Goal: Task Accomplishment & Management: Use online tool/utility

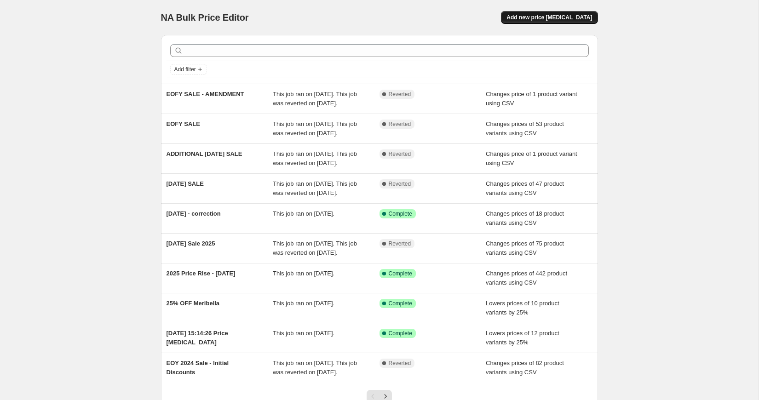
click at [574, 18] on span "Add new price [MEDICAL_DATA]" at bounding box center [550, 17] width 86 height 7
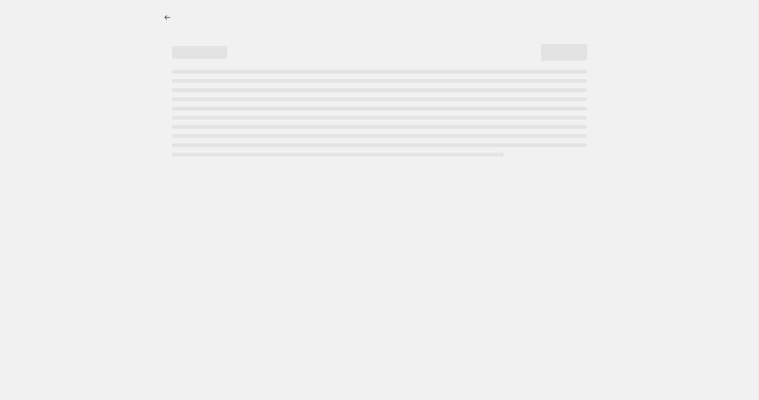
select select "percentage"
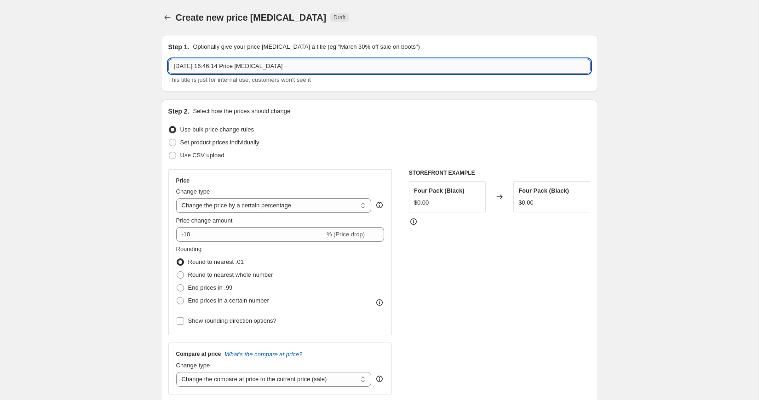
click at [297, 64] on input "[DATE] 16:46:14 Price [MEDICAL_DATA]" at bounding box center [379, 66] width 422 height 15
drag, startPoint x: 318, startPoint y: 64, endPoint x: 163, endPoint y: 64, distance: 154.6
click at [163, 64] on div "Step 1. Optionally give your price [MEDICAL_DATA] a title (eg "March 30% off sa…" at bounding box center [379, 63] width 437 height 57
type input "END OF SEASON SALE"
click at [207, 157] on span "Use CSV upload" at bounding box center [202, 155] width 44 height 7
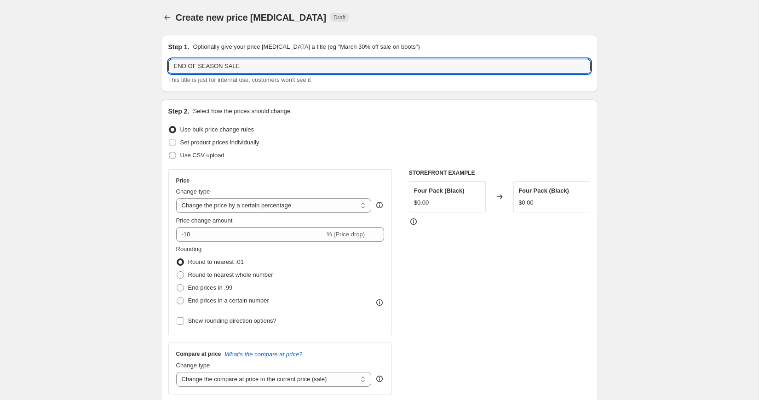
click at [169, 152] on input "Use CSV upload" at bounding box center [169, 152] width 0 height 0
radio input "true"
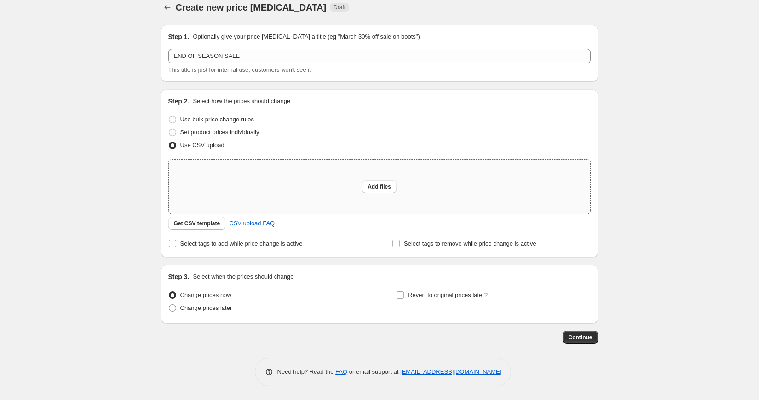
scroll to position [9, 0]
click at [232, 240] on label "Select tags to add while price change is active" at bounding box center [235, 245] width 134 height 13
click at [176, 242] on input "Select tags to add while price change is active" at bounding box center [172, 245] width 7 height 7
checkbox input "true"
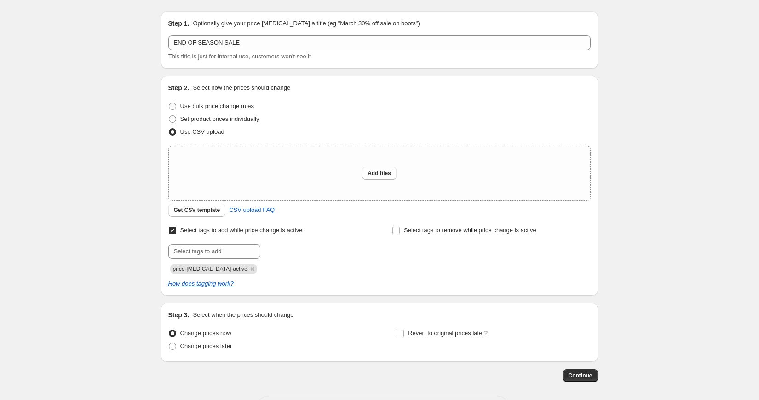
scroll to position [27, 0]
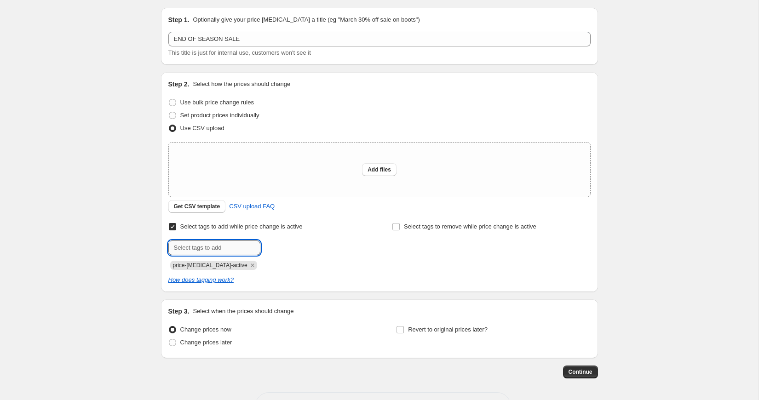
click at [231, 245] on input "text" at bounding box center [214, 248] width 92 height 15
type input "sale-script"
click at [295, 249] on span "sale-script" at bounding box center [294, 247] width 28 height 6
click at [368, 255] on div "Select tags to add while price change is active Submit price-[MEDICAL_DATA]-act…" at bounding box center [379, 245] width 422 height 50
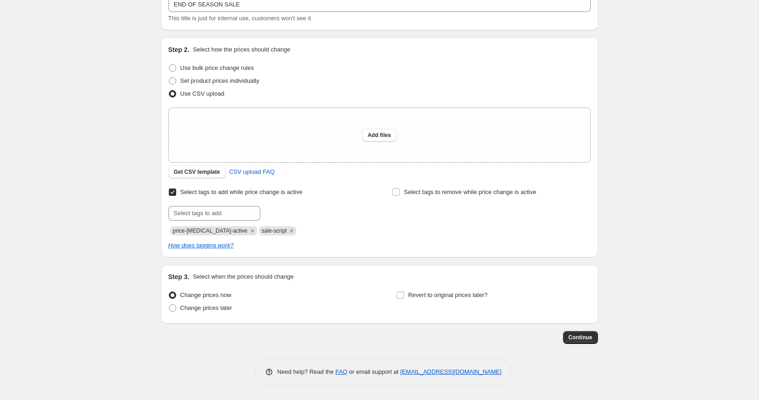
scroll to position [60, 0]
click at [219, 310] on span "Change prices later" at bounding box center [206, 309] width 52 height 7
click at [169, 307] on input "Change prices later" at bounding box center [169, 306] width 0 height 0
radio input "true"
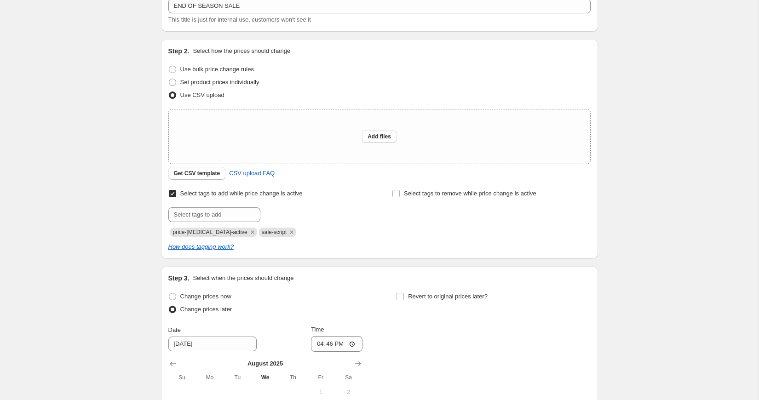
scroll to position [234, 0]
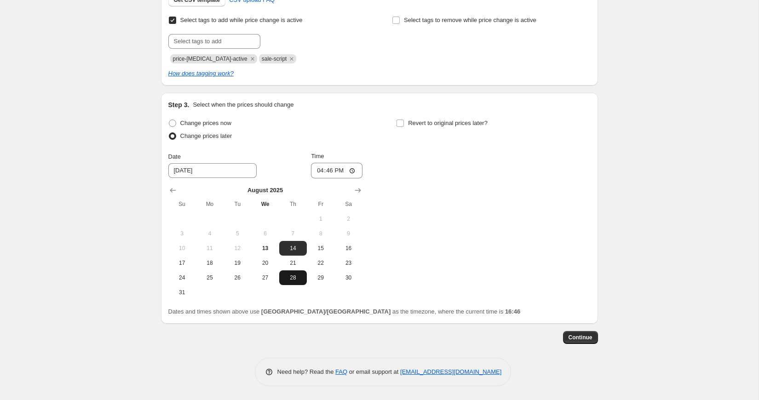
click at [290, 277] on span "28" at bounding box center [293, 277] width 20 height 7
type input "[DATE]"
click at [334, 167] on input "16:46" at bounding box center [337, 171] width 52 height 16
click at [322, 168] on input "16:46" at bounding box center [337, 171] width 52 height 16
click at [316, 168] on input "16:46" at bounding box center [337, 171] width 52 height 16
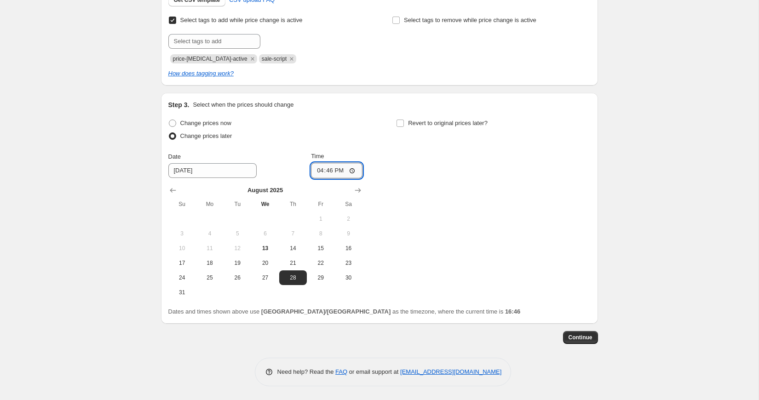
click at [353, 170] on input "16:46" at bounding box center [337, 171] width 52 height 16
type input "00:00"
click at [419, 203] on div "Change prices now Change prices later Date [DATE] Time 00:00 [DATE] Su Mo Tu We…" at bounding box center [379, 208] width 422 height 183
click at [402, 122] on input "Revert to original prices later?" at bounding box center [400, 123] width 7 height 7
checkbox input "true"
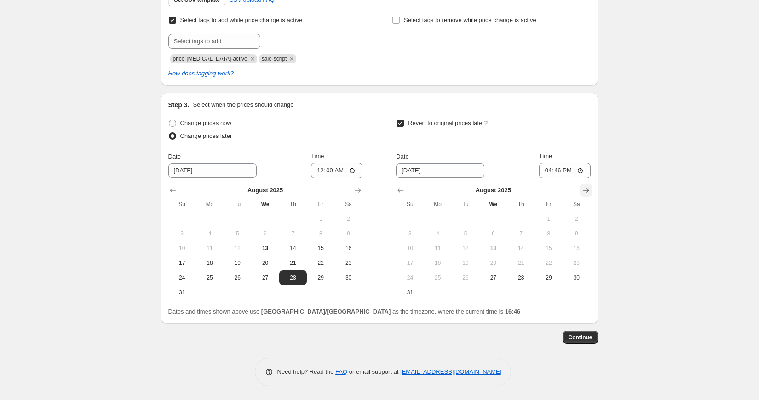
click at [587, 191] on icon "Show next month, September 2025" at bounding box center [586, 190] width 9 height 9
click at [516, 218] on span "4" at bounding box center [521, 218] width 20 height 7
type input "[DATE]"
click at [549, 173] on input "16:46" at bounding box center [565, 171] width 52 height 16
type input "02:00"
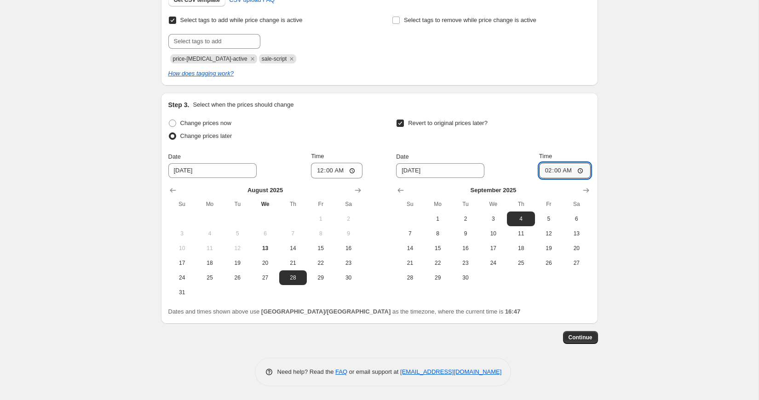
click at [563, 278] on td at bounding box center [577, 278] width 28 height 15
click at [582, 335] on span "Continue" at bounding box center [581, 337] width 24 height 7
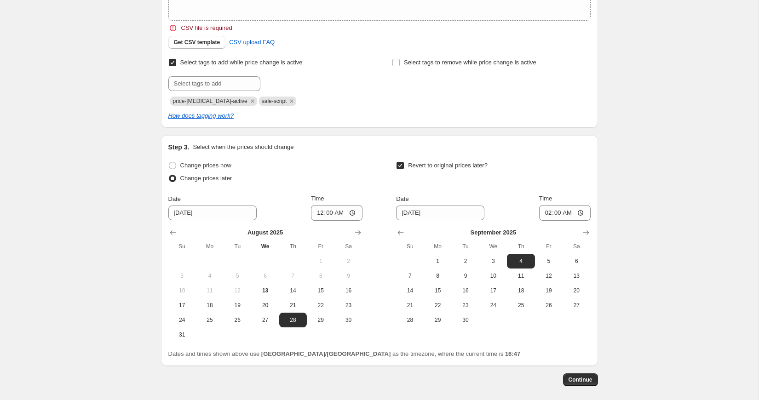
scroll to position [256, 0]
drag, startPoint x: 367, startPoint y: 354, endPoint x: 168, endPoint y: 355, distance: 198.8
click at [168, 355] on span "Dates and times shown above use [GEOGRAPHIC_DATA]/[GEOGRAPHIC_DATA] as the time…" at bounding box center [344, 353] width 353 height 7
copy span "Dates and times shown above use [GEOGRAPHIC_DATA]/[GEOGRAPHIC_DATA] as the time…"
click at [621, 202] on div "Create new price [MEDICAL_DATA]. This page is ready Create new price [MEDICAL_D…" at bounding box center [379, 93] width 759 height 698
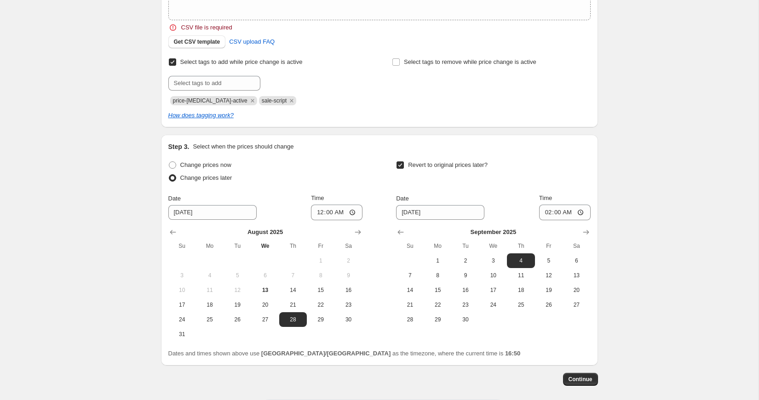
scroll to position [0, 0]
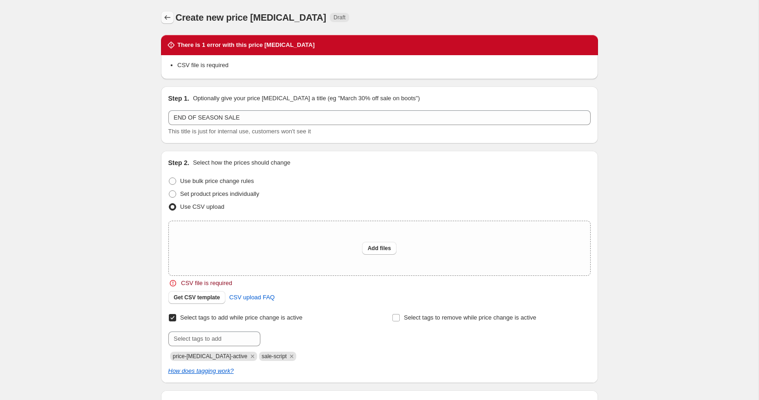
click at [165, 17] on icon "Price change jobs" at bounding box center [167, 17] width 6 height 5
